Goal: Book appointment/travel/reservation

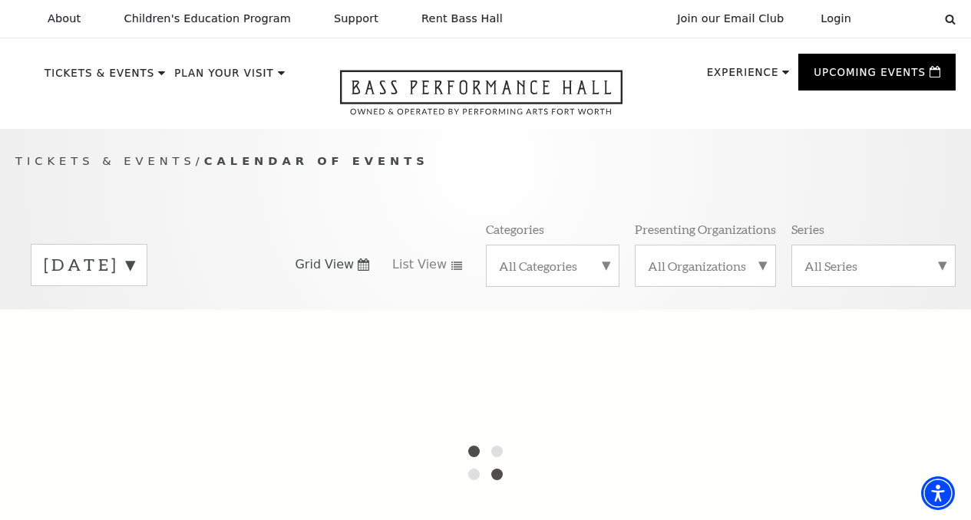
click at [134, 277] on label "[DATE]" at bounding box center [89, 265] width 91 height 24
click at [143, 349] on div at bounding box center [485, 462] width 971 height 307
click at [506, 237] on div "Tickets & Events / Calendar of Events [DATE] [DATE] [DATE] [DATE] [DATE] [DATE]…" at bounding box center [485, 230] width 971 height 157
click at [565, 390] on div at bounding box center [485, 462] width 971 height 307
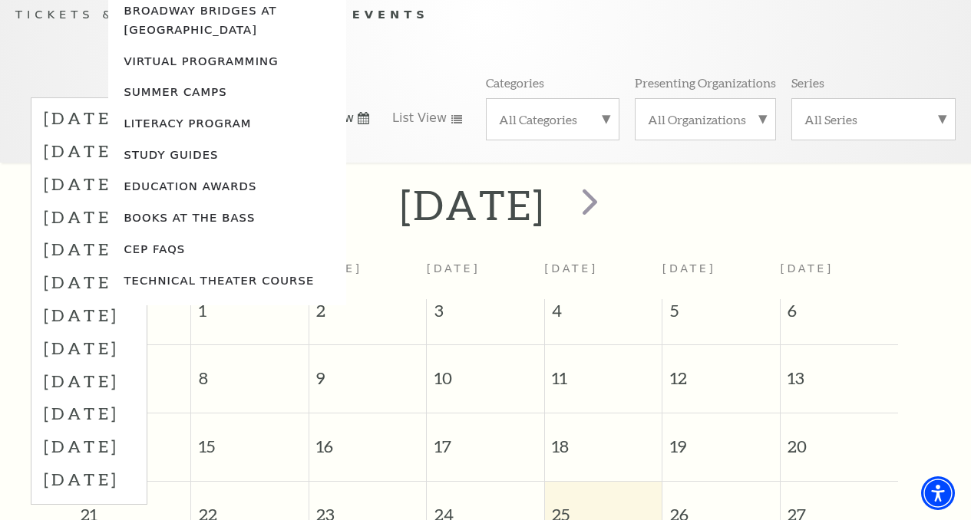
scroll to position [155, 0]
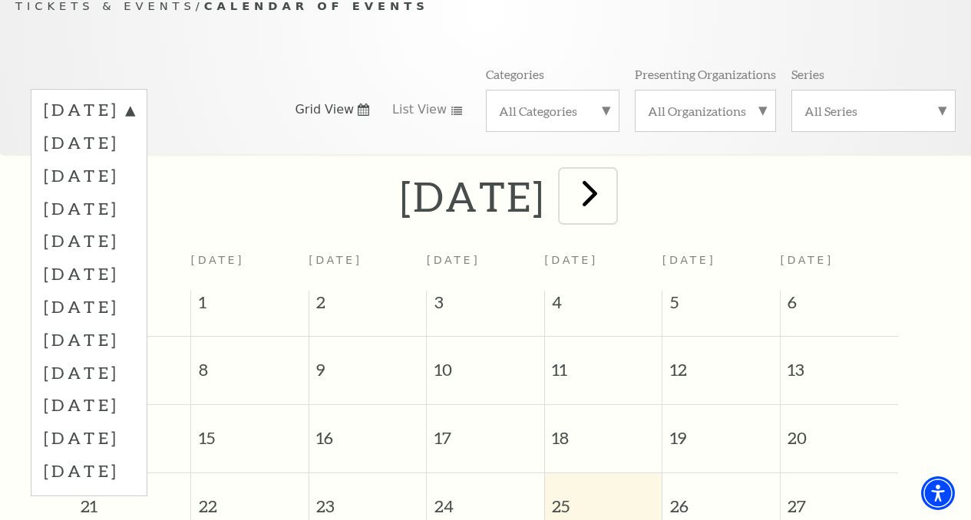
click at [612, 211] on span "next" at bounding box center [590, 193] width 44 height 44
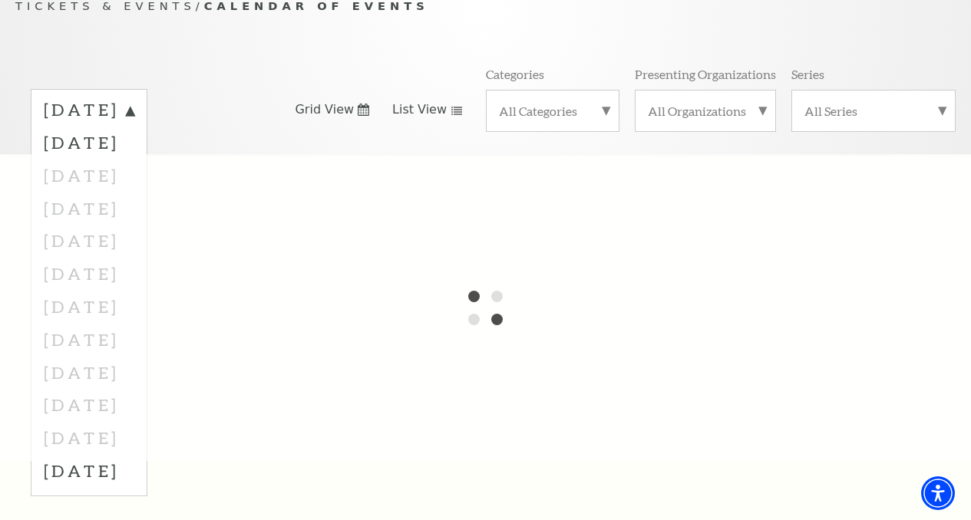
click at [415, 118] on span "List View" at bounding box center [419, 109] width 54 height 17
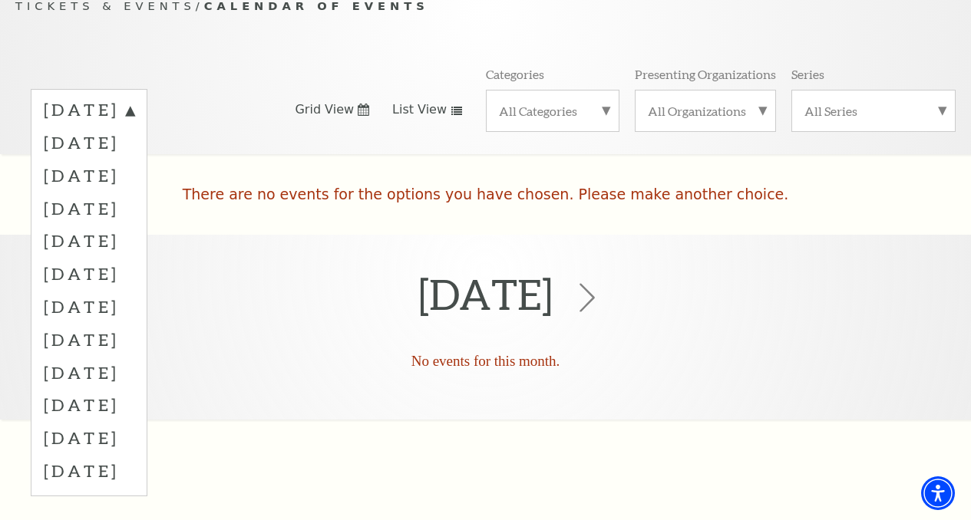
click at [602, 312] on icon at bounding box center [586, 297] width 29 height 29
click at [190, 76] on div "Tickets & Events / Calendar of Events [DATE] [DATE] [DATE] [DATE] [DATE] [DATE]…" at bounding box center [485, 75] width 971 height 157
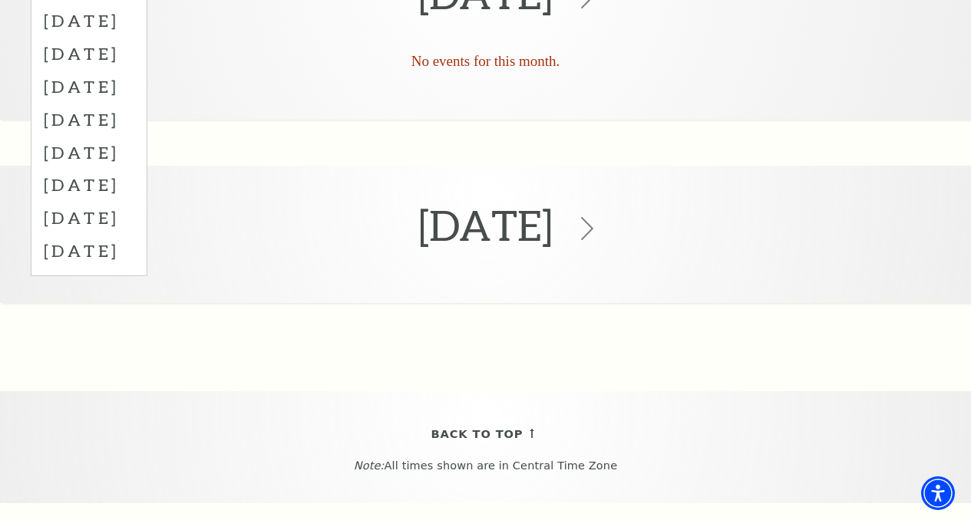
scroll to position [409, 0]
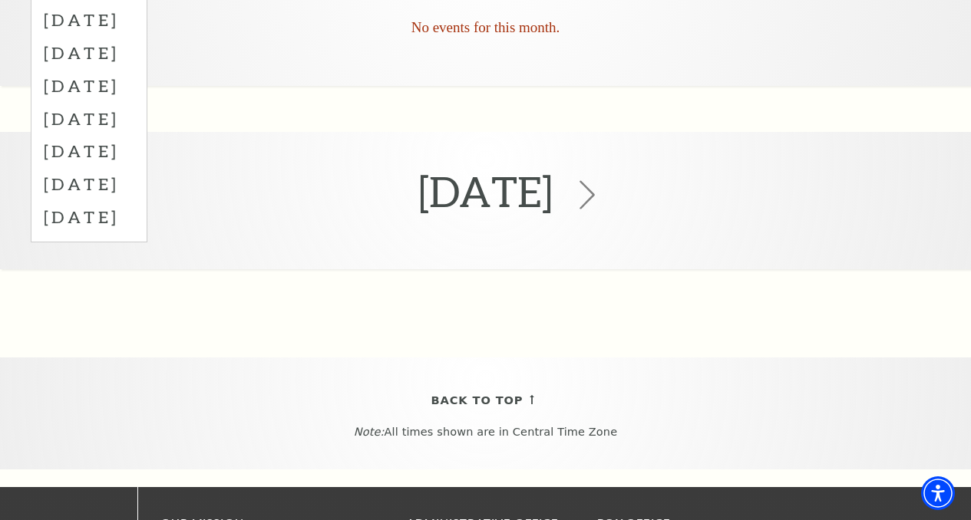
click at [602, 209] on icon at bounding box center [586, 194] width 29 height 29
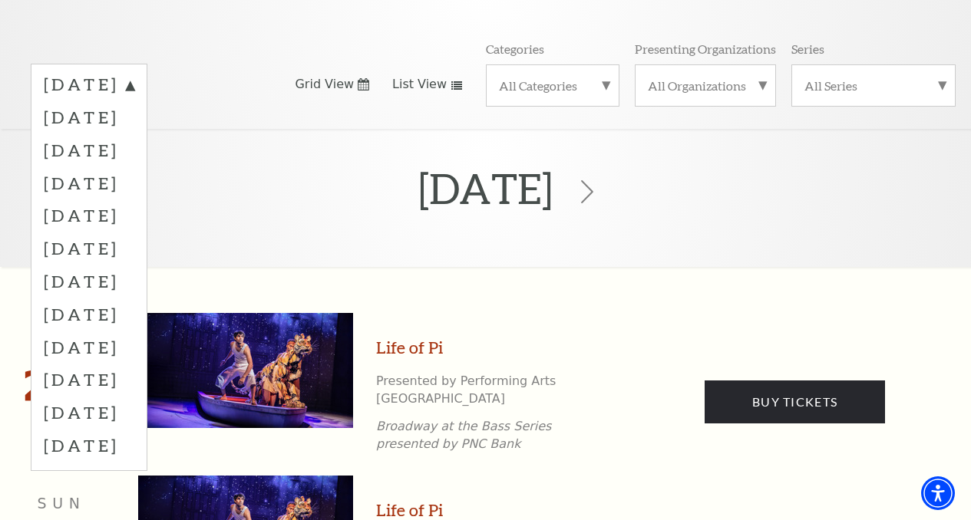
scroll to position [186, 0]
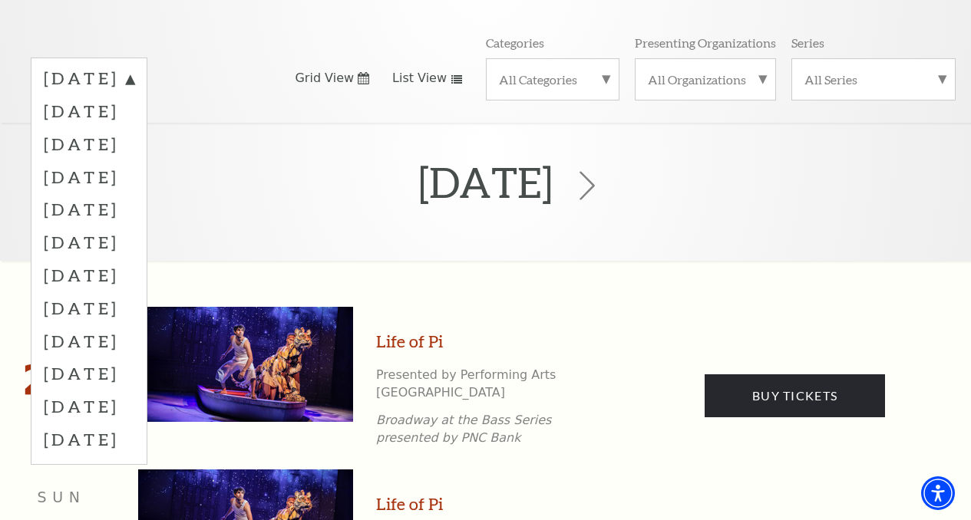
click at [602, 201] on icon at bounding box center [586, 186] width 29 height 29
click at [107, 160] on label "[DATE]" at bounding box center [89, 143] width 91 height 33
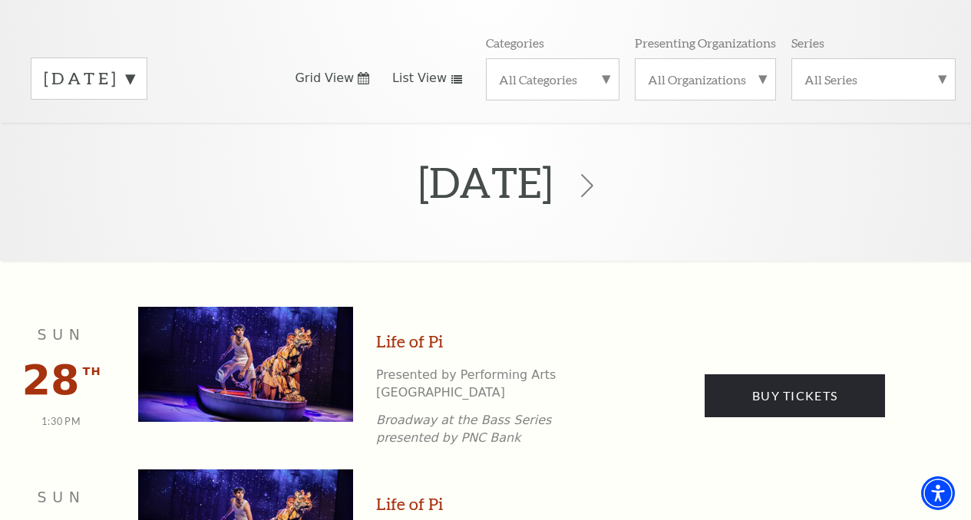
click at [134, 91] on label "[DATE]" at bounding box center [89, 79] width 91 height 24
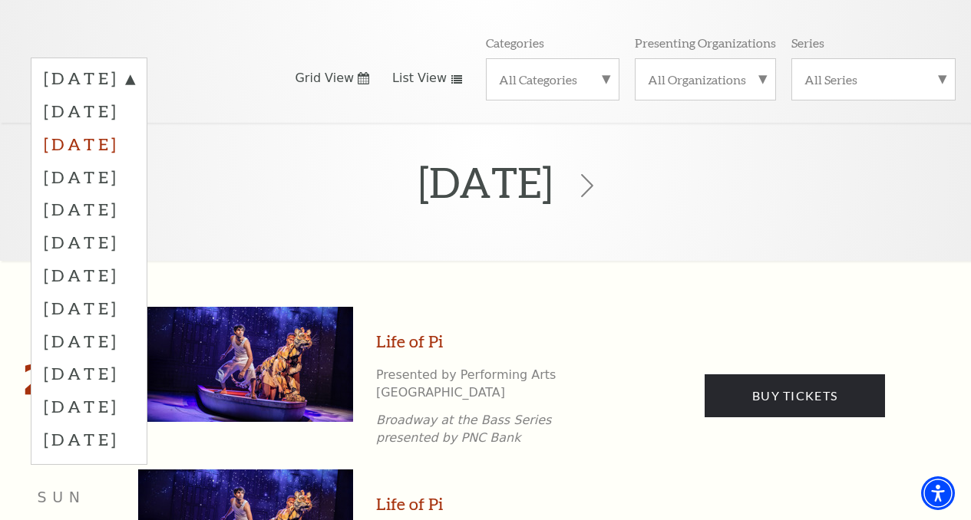
click at [134, 160] on label "[DATE]" at bounding box center [89, 143] width 91 height 33
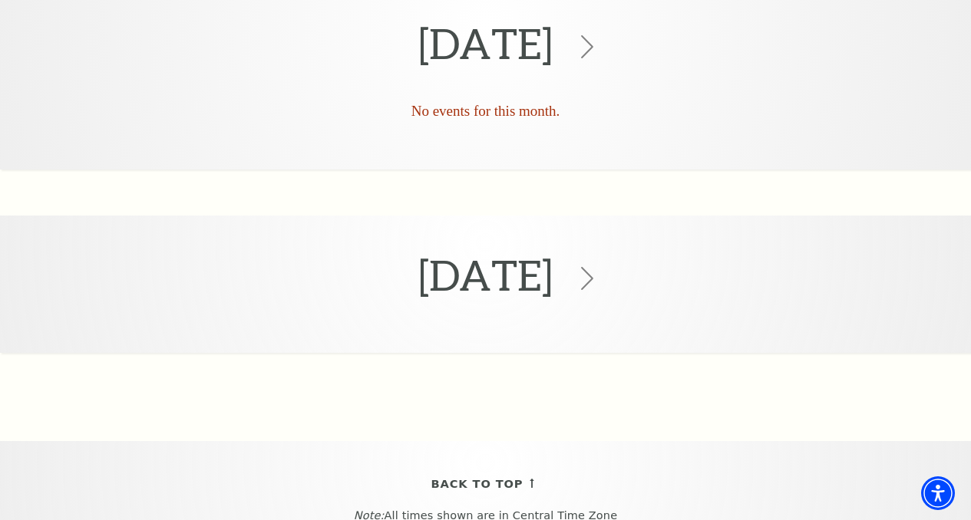
scroll to position [0, 0]
